Goal: Task Accomplishment & Management: Use online tool/utility

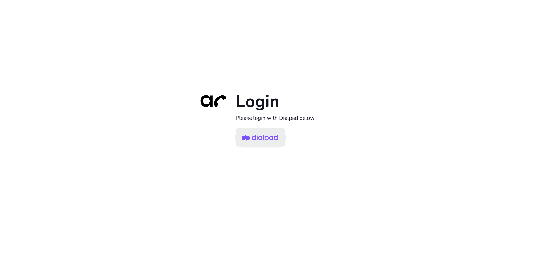
click at [264, 137] on img at bounding box center [260, 138] width 36 height 17
click at [269, 134] on img at bounding box center [260, 138] width 36 height 17
click at [271, 142] on img at bounding box center [260, 138] width 36 height 17
